Goal: Ask a question: Seek information or help from site administrators or community

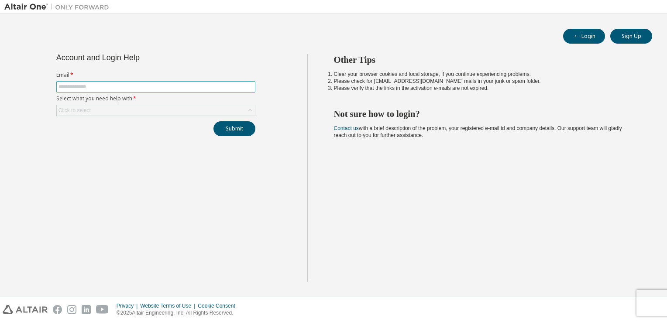
click at [148, 87] on input "text" at bounding box center [155, 86] width 195 height 7
type input "**********"
click at [155, 110] on div "Click to select" at bounding box center [156, 110] width 198 height 10
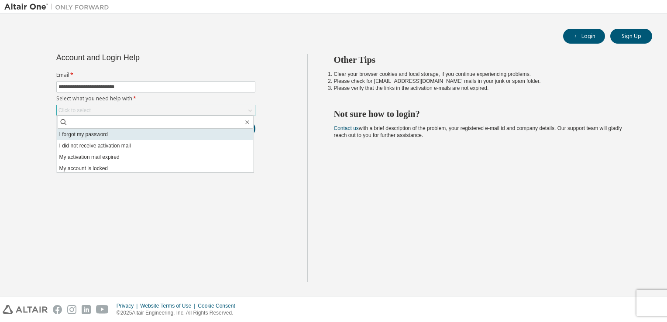
click at [133, 136] on li "I forgot my password" at bounding box center [155, 134] width 196 height 11
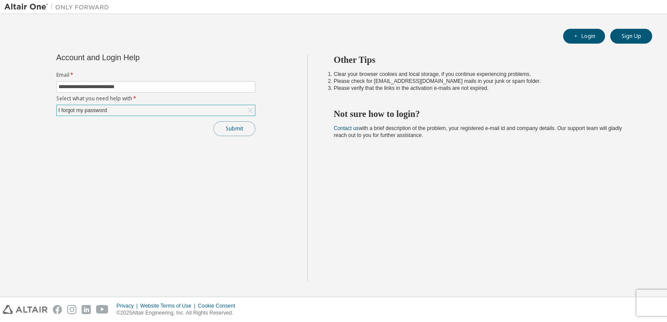
click at [221, 121] on button "Submit" at bounding box center [234, 128] width 42 height 15
click at [236, 128] on button "Submit" at bounding box center [234, 128] width 42 height 15
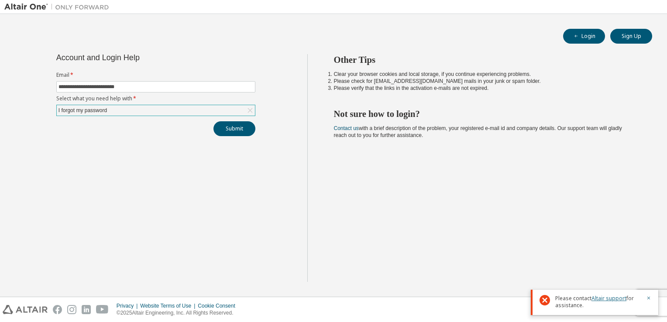
click at [611, 298] on link "Altair support" at bounding box center [608, 298] width 35 height 7
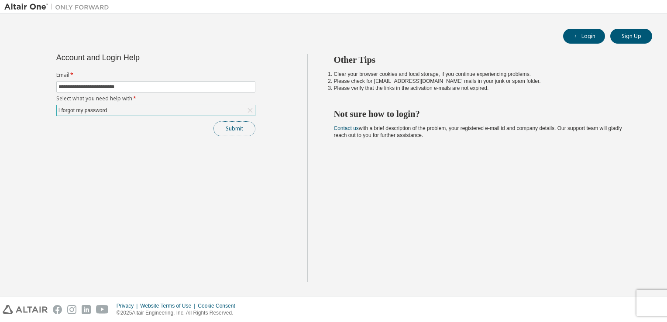
click at [232, 132] on button "Submit" at bounding box center [234, 128] width 42 height 15
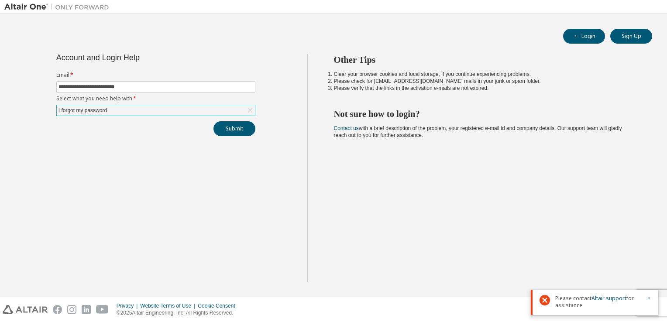
click at [649, 298] on icon "button" at bounding box center [648, 297] width 5 height 5
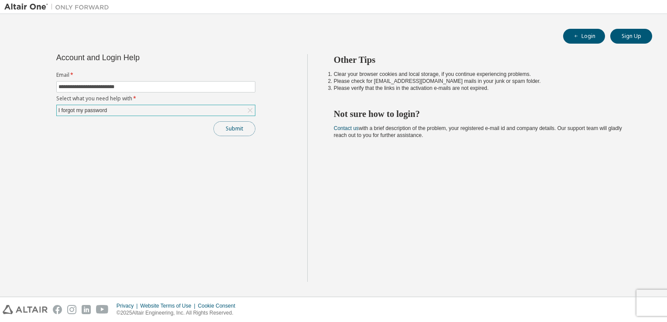
click at [223, 129] on button "Submit" at bounding box center [234, 128] width 42 height 15
click at [234, 133] on button "Submit" at bounding box center [234, 128] width 42 height 15
